Goal: Information Seeking & Learning: Learn about a topic

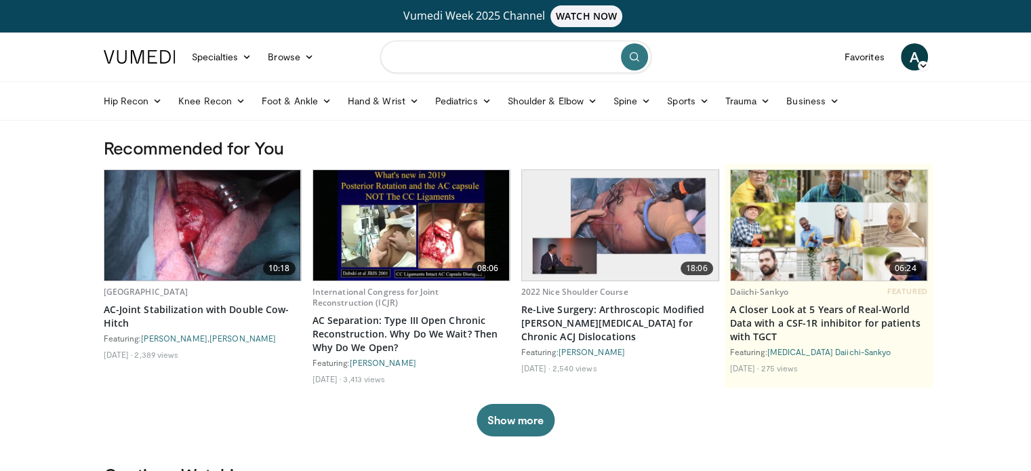
click at [504, 54] on input "Search topics, interventions" at bounding box center [515, 57] width 271 height 33
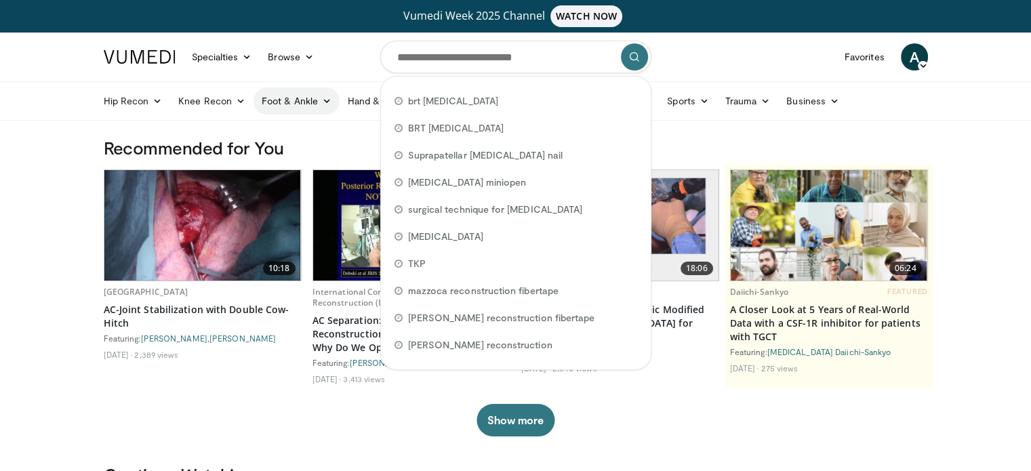
click at [292, 98] on link "Foot & Ankle" at bounding box center [296, 100] width 86 height 27
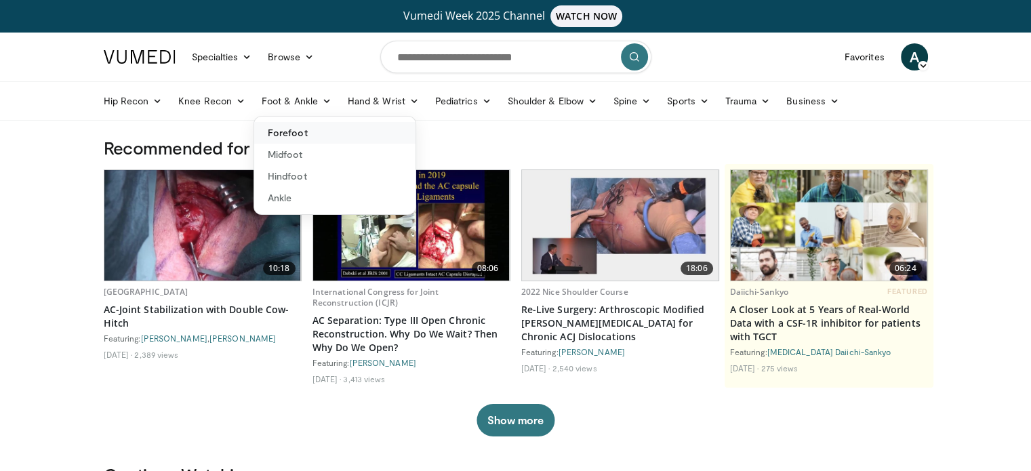
click at [295, 133] on link "Forefoot" at bounding box center [334, 133] width 161 height 22
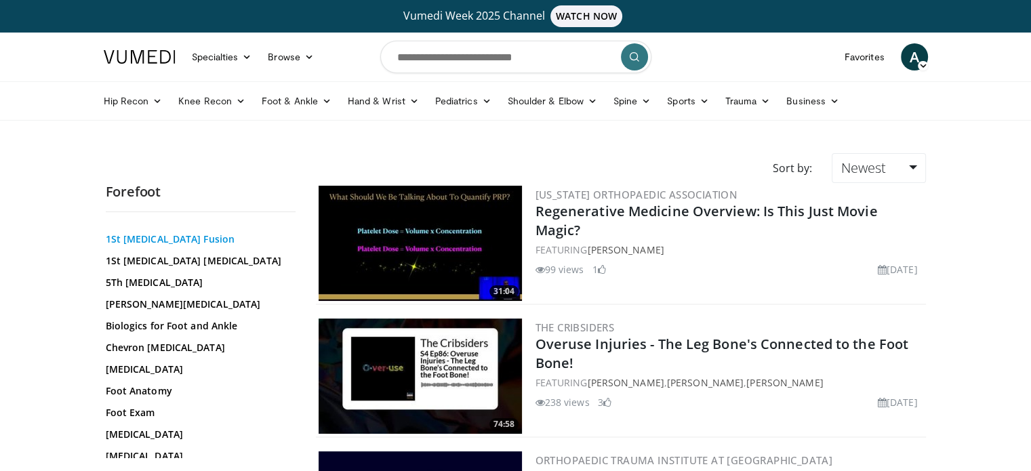
scroll to position [83, 0]
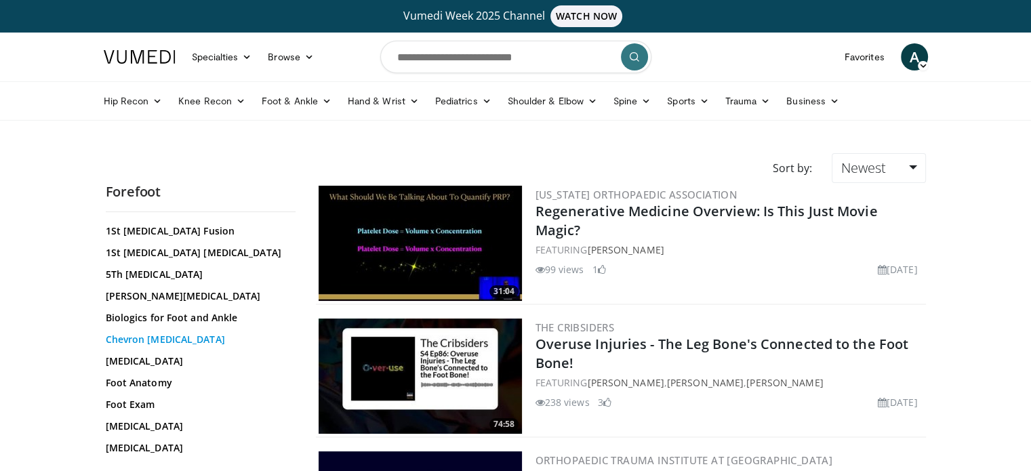
click at [166, 337] on link "Chevron [MEDICAL_DATA]" at bounding box center [197, 340] width 183 height 14
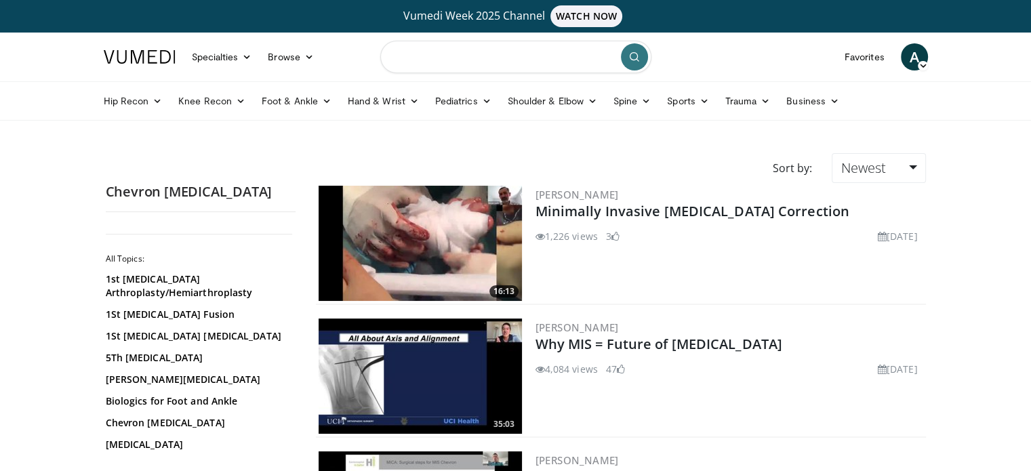
click at [451, 64] on input "Search topics, interventions" at bounding box center [515, 57] width 271 height 33
type input "**********"
click at [875, 163] on span "Newest" at bounding box center [862, 168] width 45 height 18
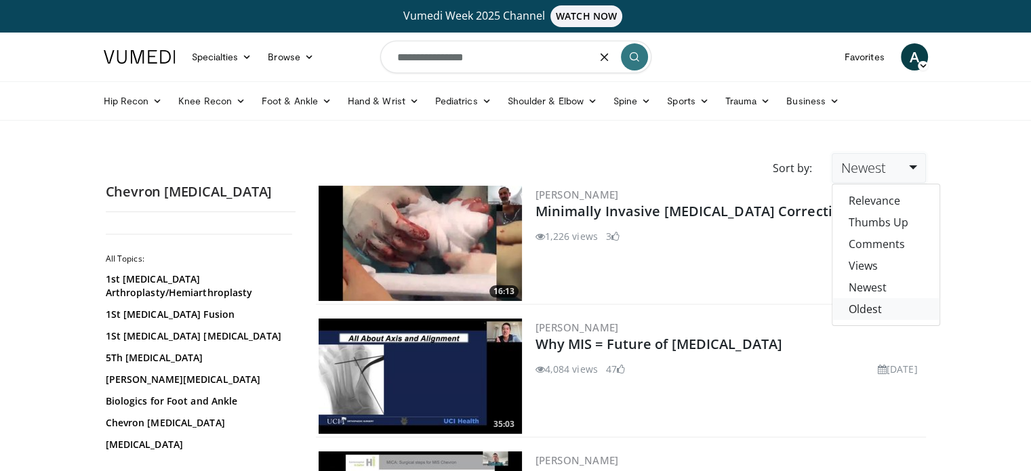
click at [866, 304] on link "Oldest" at bounding box center [885, 309] width 107 height 22
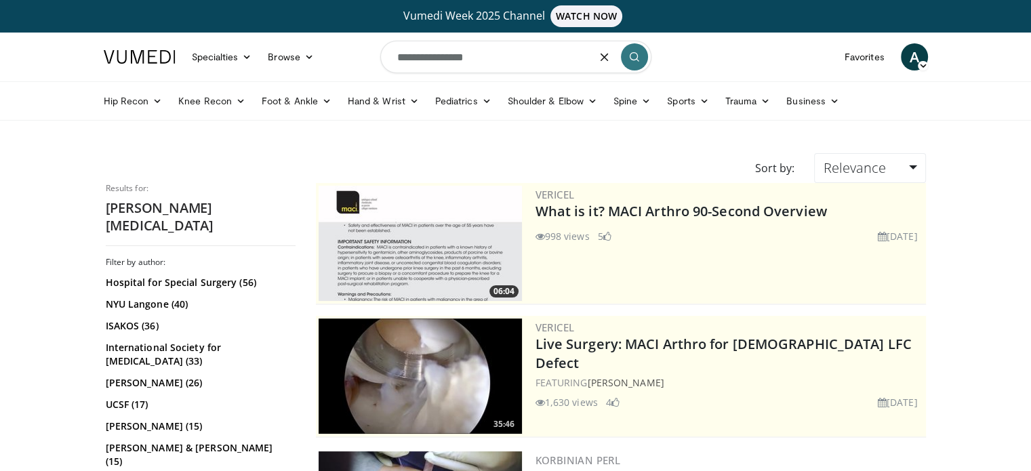
click at [418, 59] on input "**********" at bounding box center [515, 57] width 271 height 33
type input "**********"
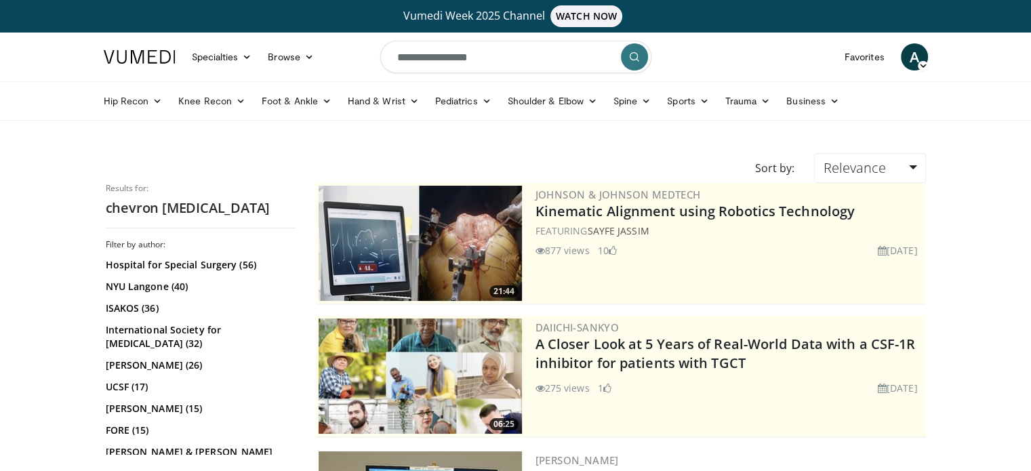
scroll to position [3, 0]
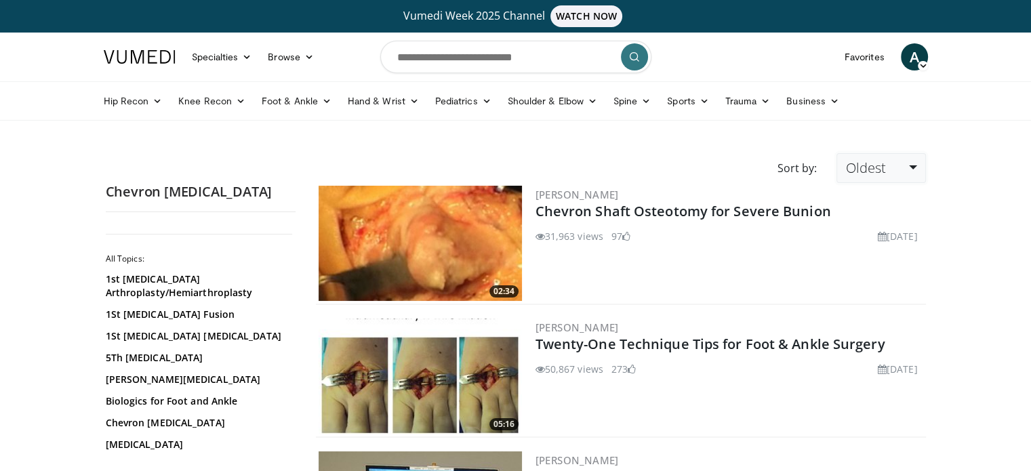
click at [878, 173] on span "Oldest" at bounding box center [865, 168] width 40 height 18
click at [875, 219] on link "Thumbs Up" at bounding box center [890, 222] width 107 height 22
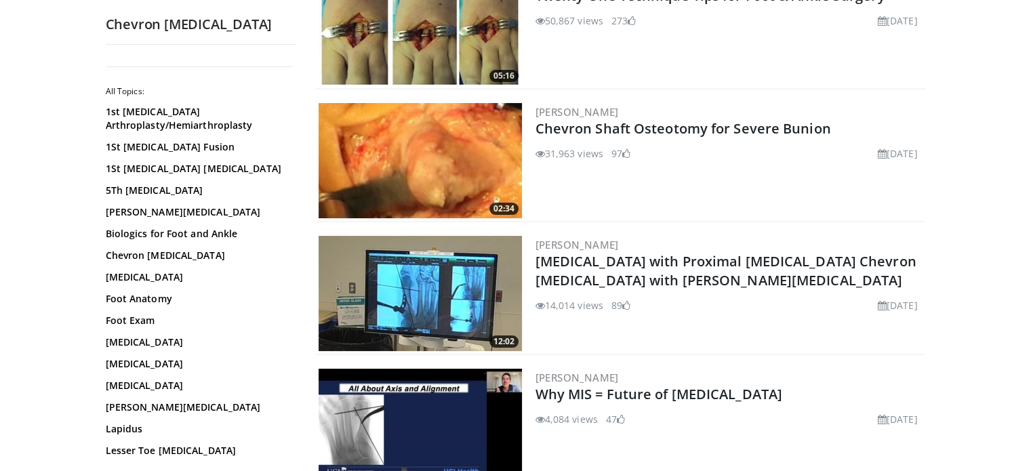
scroll to position [228, 0]
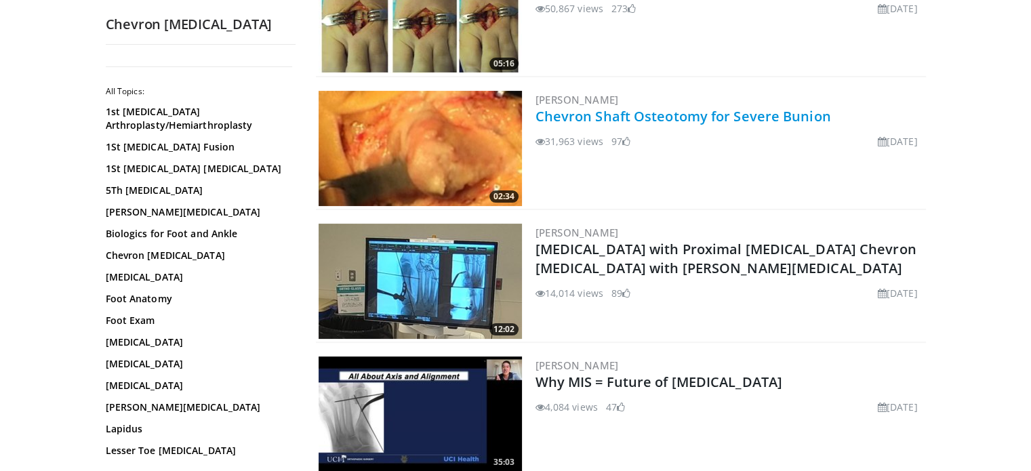
click at [672, 110] on link "Chevron Shaft Osteotomy for Severe Bunion" at bounding box center [682, 116] width 295 height 18
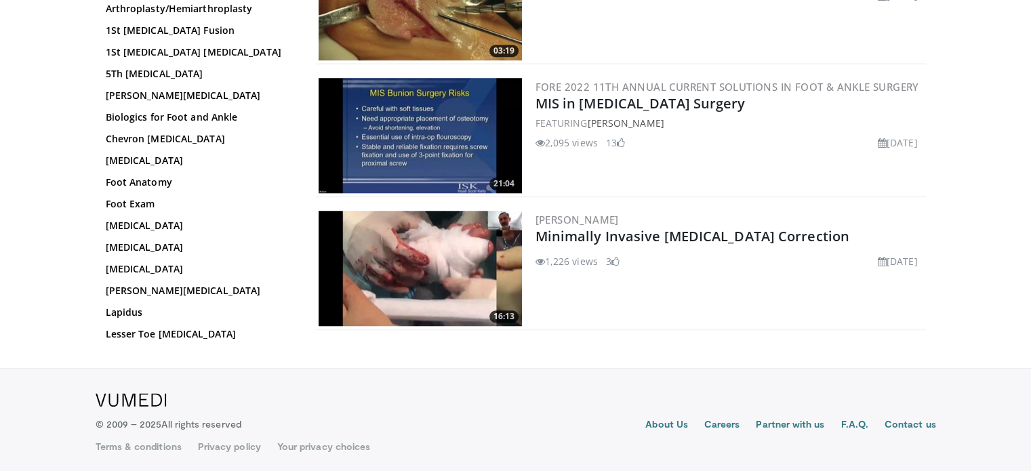
scroll to position [1171, 0]
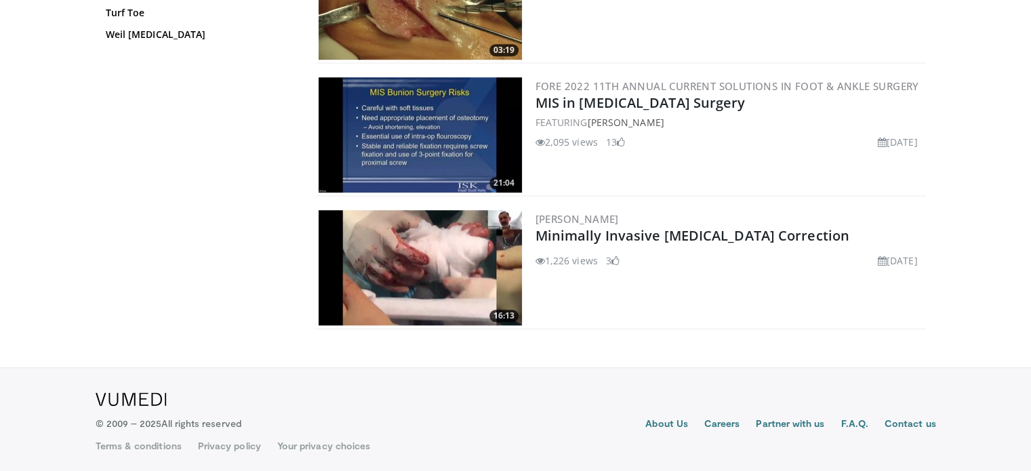
click at [445, 297] on img at bounding box center [419, 267] width 203 height 115
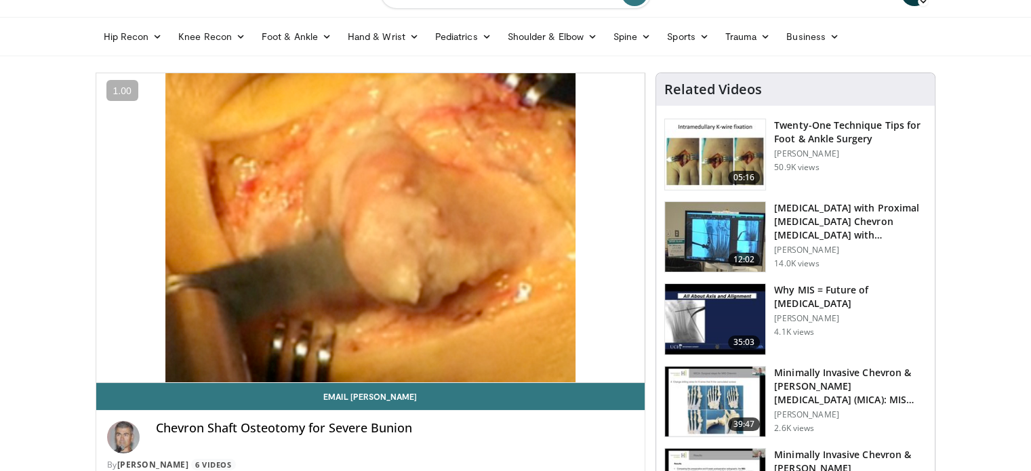
scroll to position [65, 0]
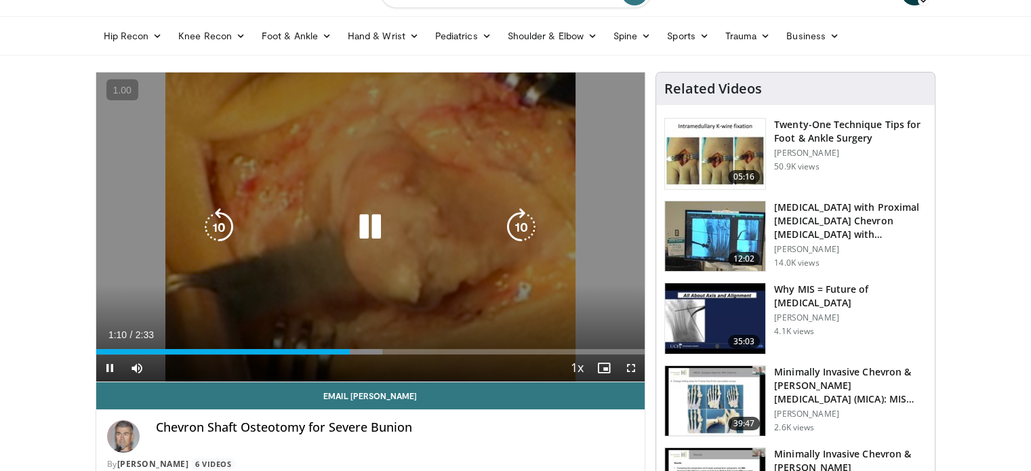
click at [392, 249] on div "10 seconds Tap to unmute" at bounding box center [370, 227] width 549 height 309
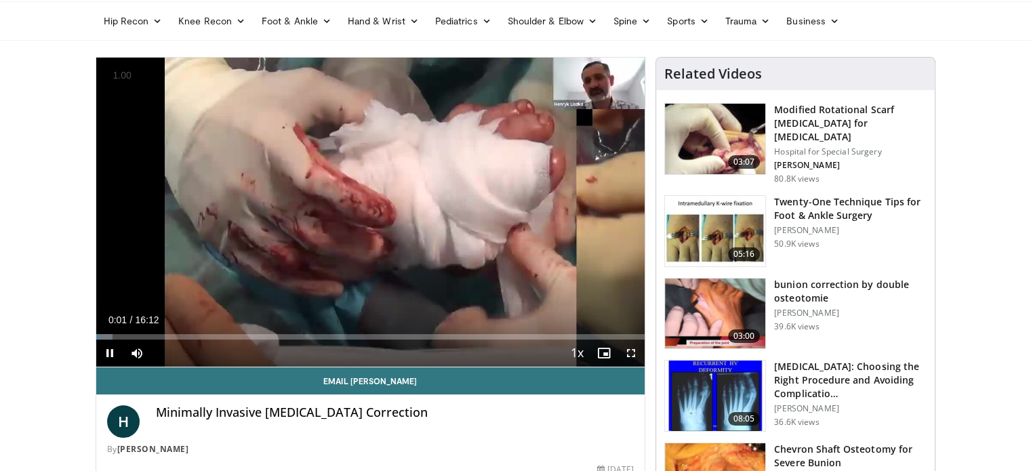
scroll to position [67, 0]
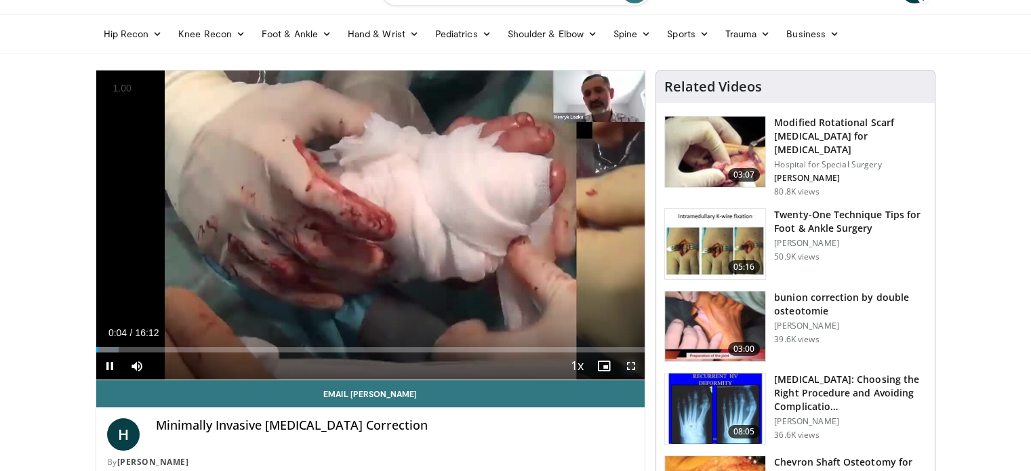
click at [637, 369] on span "Video Player" at bounding box center [630, 365] width 27 height 27
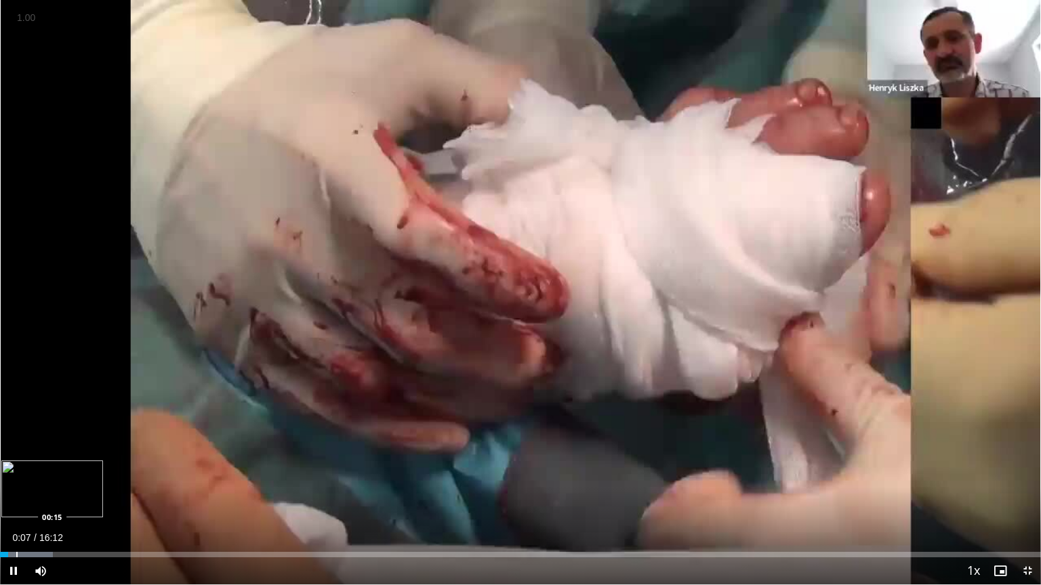
click at [16, 470] on div "Loaded : 5.10% 00:07 00:15" at bounding box center [520, 554] width 1041 height 5
click at [33, 470] on div "Loaded : 7.13% 00:16 00:29" at bounding box center [520, 554] width 1041 height 5
click at [91, 470] on div "Progress Bar" at bounding box center [91, 554] width 1 height 5
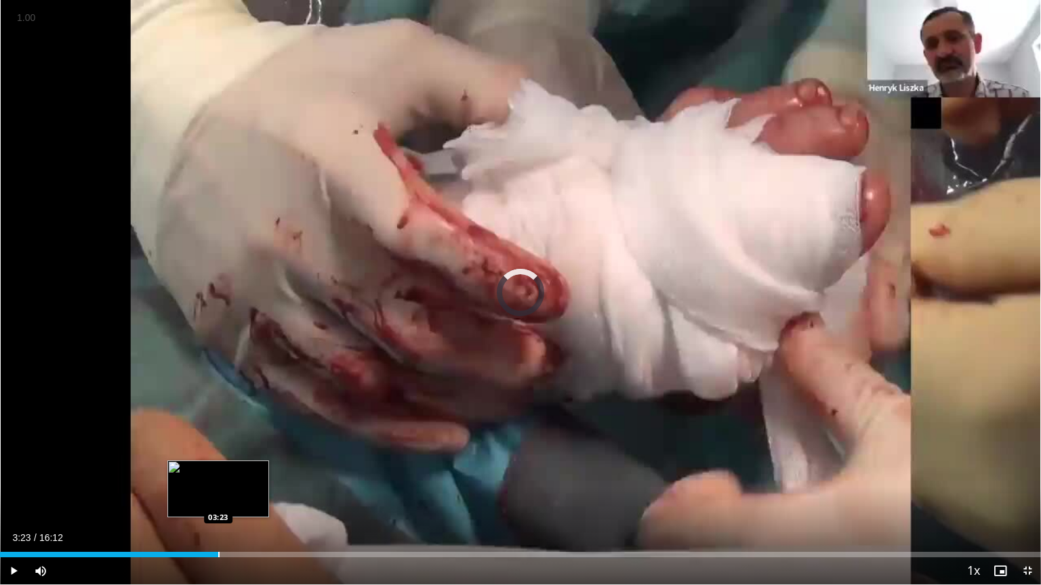
click at [218, 470] on div "Loaded : 15.29% 01:27 03:23" at bounding box center [520, 551] width 1041 height 13
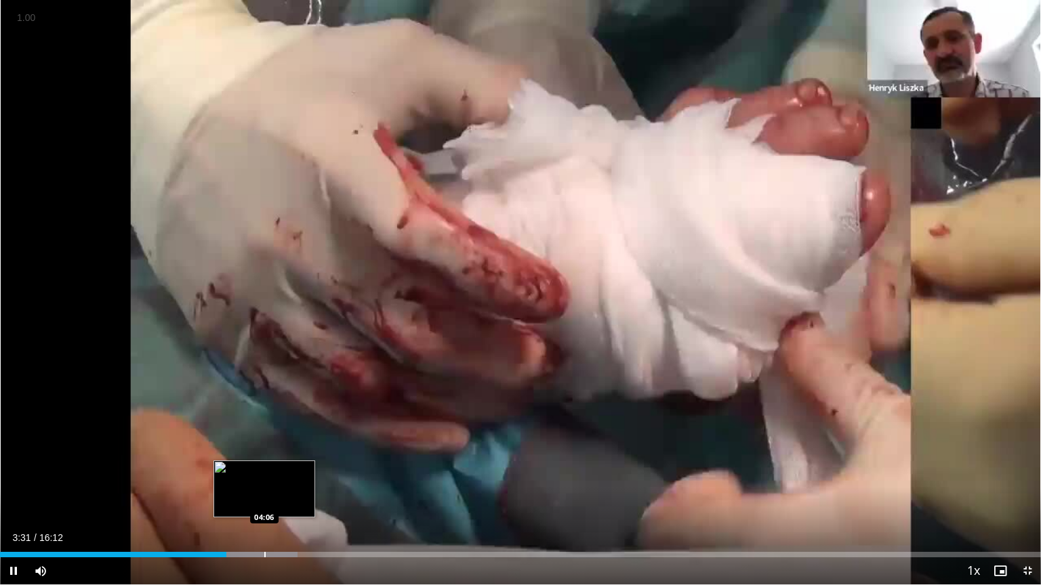
click at [264, 470] on div "Loaded : 28.55% 03:31 04:06" at bounding box center [520, 551] width 1041 height 13
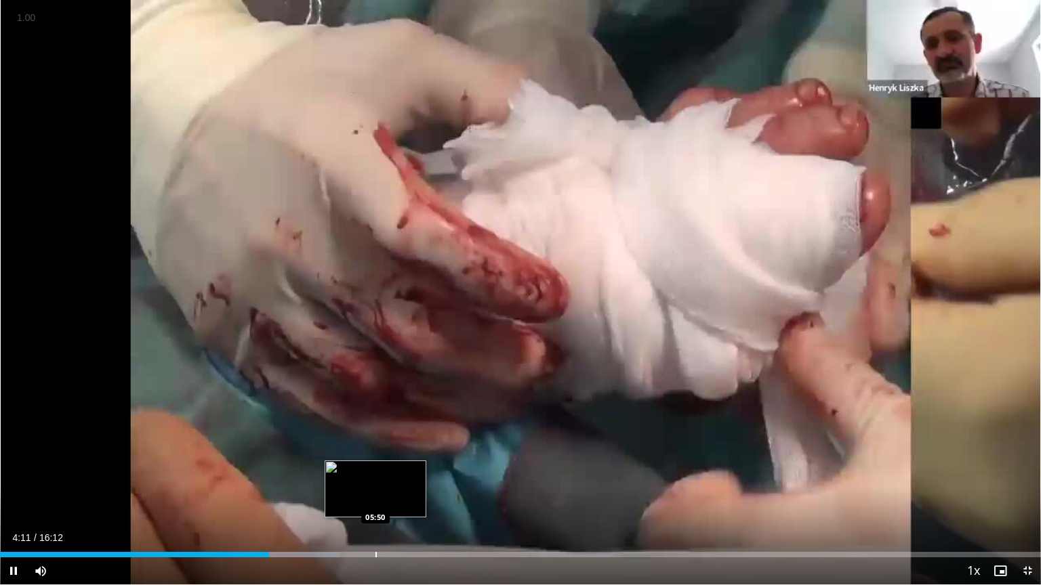
click at [375, 470] on div "Progress Bar" at bounding box center [375, 554] width 1 height 5
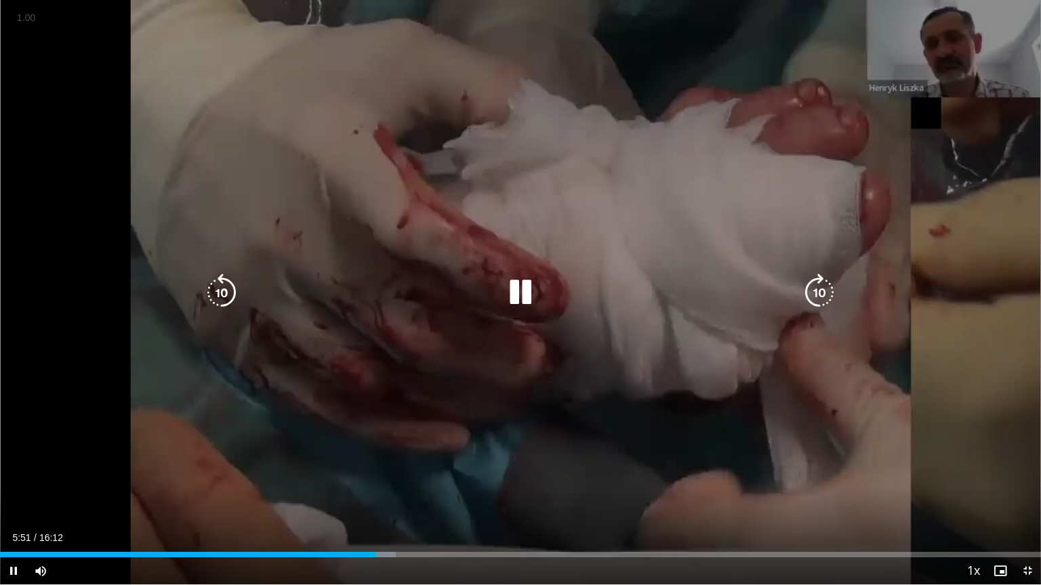
click at [510, 249] on div "10 seconds Tap to unmute" at bounding box center [520, 292] width 1041 height 585
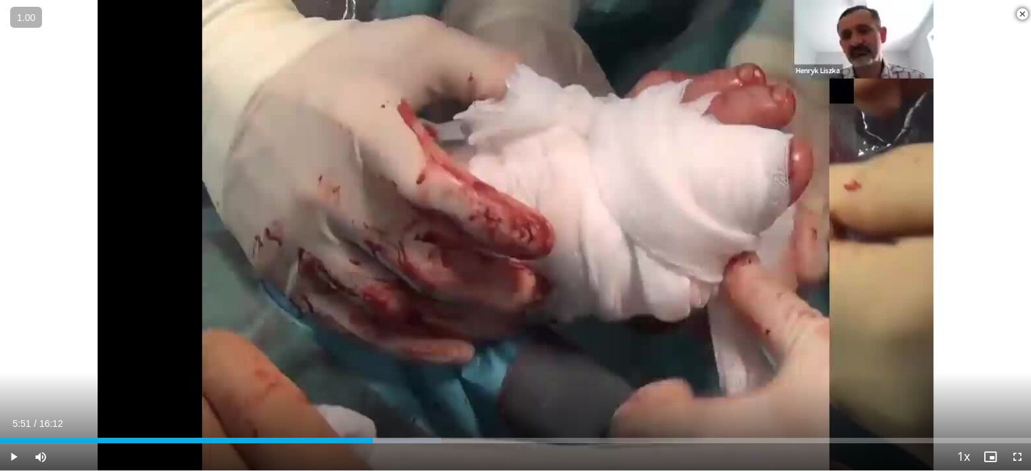
scroll to position [291, 0]
